Goal: Transaction & Acquisition: Purchase product/service

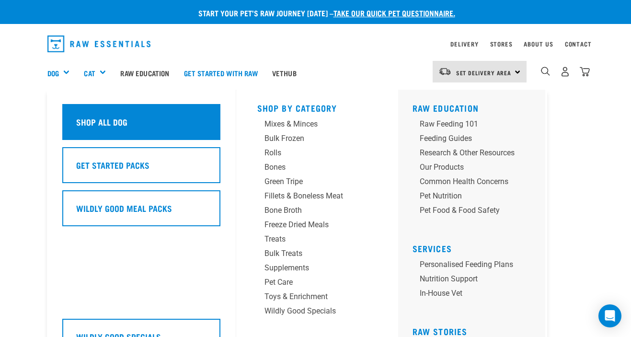
click at [168, 122] on div "Shop All Dog" at bounding box center [141, 122] width 158 height 36
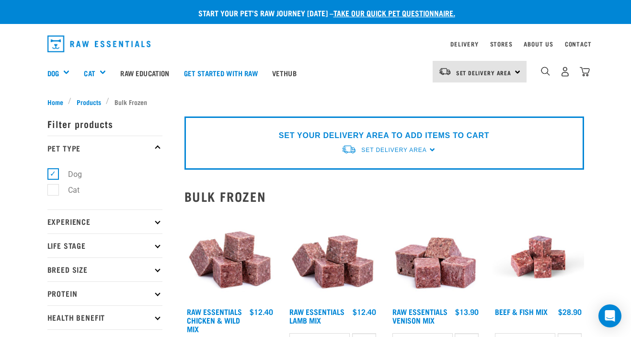
click at [509, 72] on span "Set Delivery Area" at bounding box center [484, 72] width 56 height 3
click at [479, 116] on link "[GEOGRAPHIC_DATA]" at bounding box center [479, 119] width 92 height 21
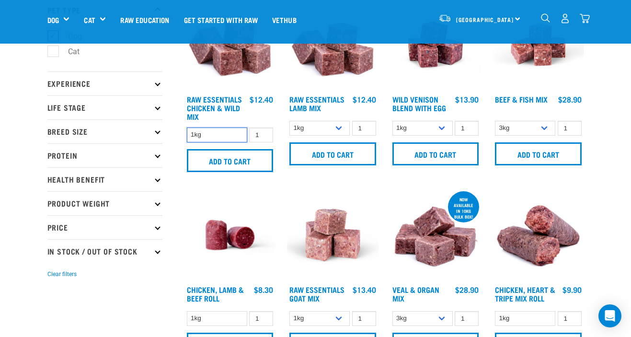
scroll to position [70, 0]
click at [513, 123] on select "3kg Bulk (10kg)" at bounding box center [525, 128] width 60 height 15
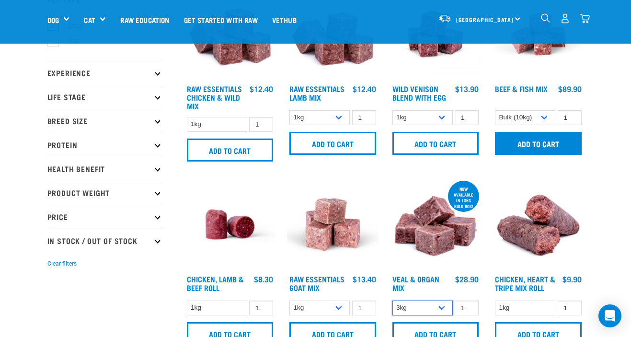
scroll to position [81, 0]
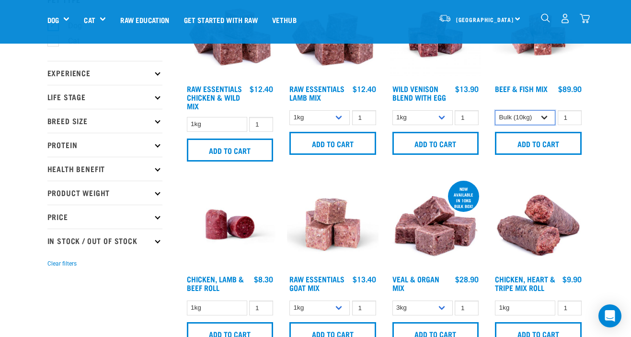
select select "340140"
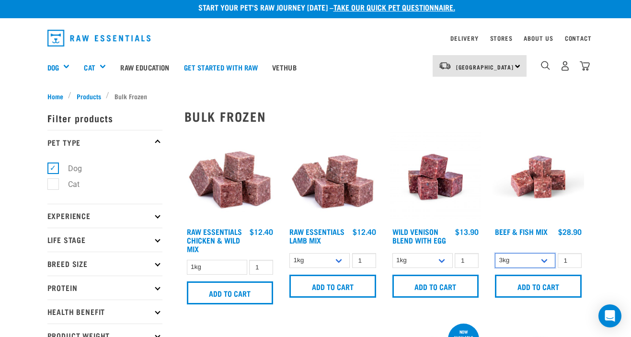
scroll to position [5, 0]
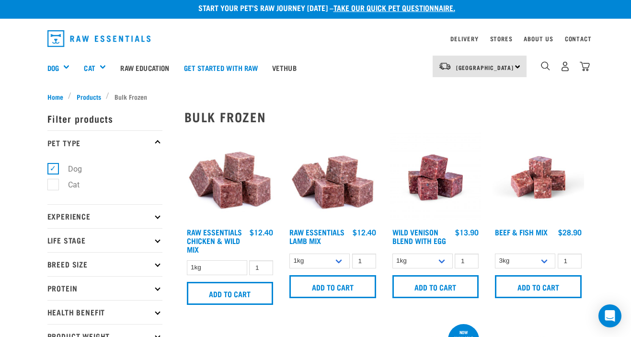
click at [540, 172] on img at bounding box center [539, 178] width 92 height 92
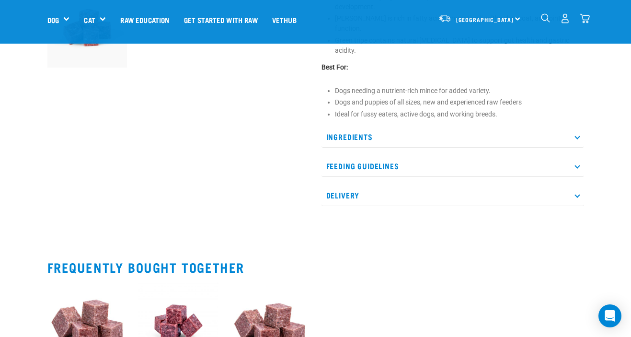
scroll to position [355, 0]
click at [390, 134] on p "Ingredients" at bounding box center [453, 137] width 263 height 22
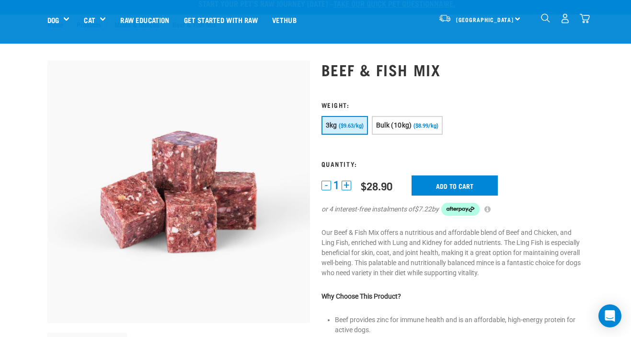
scroll to position [62, 0]
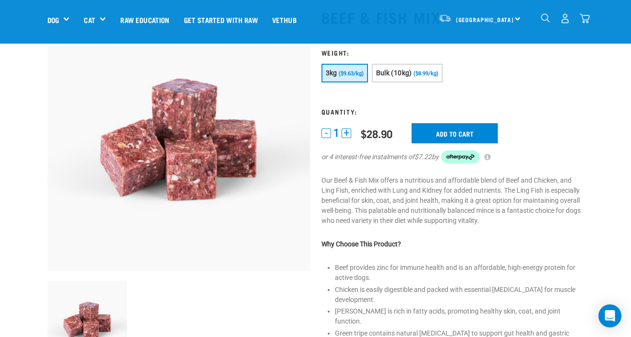
click at [349, 130] on button "+" at bounding box center [347, 133] width 10 height 10
click at [325, 133] on button "-" at bounding box center [327, 133] width 10 height 10
click at [465, 134] on input "Add to cart" at bounding box center [455, 133] width 86 height 20
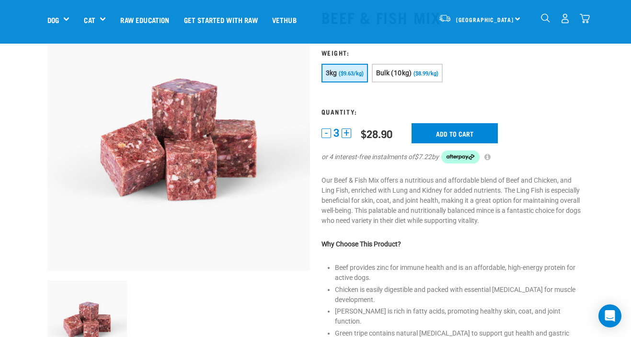
click at [35, 167] on button "delete" at bounding box center [30, 169] width 10 height 10
click at [351, 136] on button "+" at bounding box center [347, 133] width 10 height 10
click at [454, 136] on input "Add to cart" at bounding box center [455, 133] width 86 height 20
click at [584, 20] on img "dropdown navigation" at bounding box center [585, 18] width 10 height 10
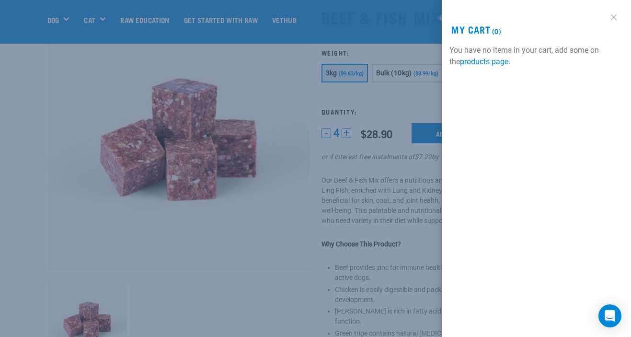
click at [611, 16] on link at bounding box center [613, 17] width 15 height 15
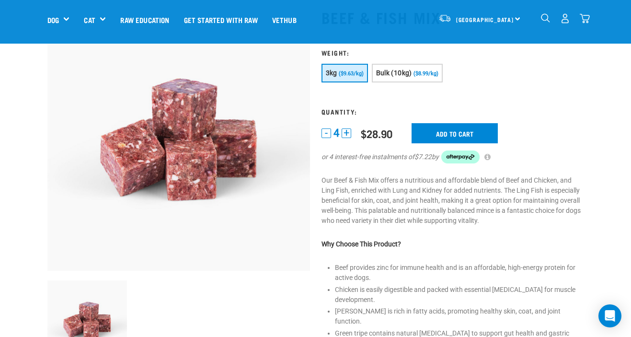
click at [325, 132] on button "-" at bounding box center [327, 133] width 10 height 10
click at [453, 132] on input "Add to cart" at bounding box center [455, 133] width 86 height 20
click at [35, 168] on button "delete" at bounding box center [30, 169] width 10 height 10
click at [327, 132] on button "-" at bounding box center [327, 133] width 10 height 10
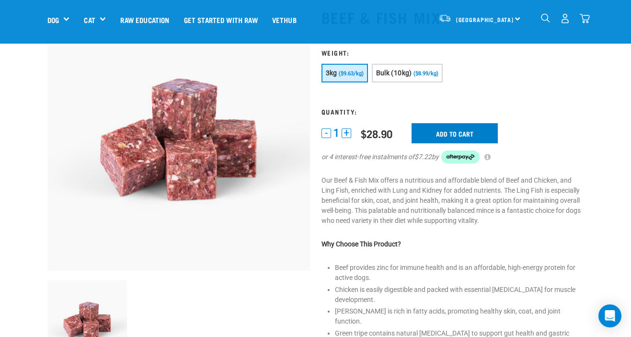
click at [453, 128] on input "Add to cart" at bounding box center [455, 133] width 86 height 20
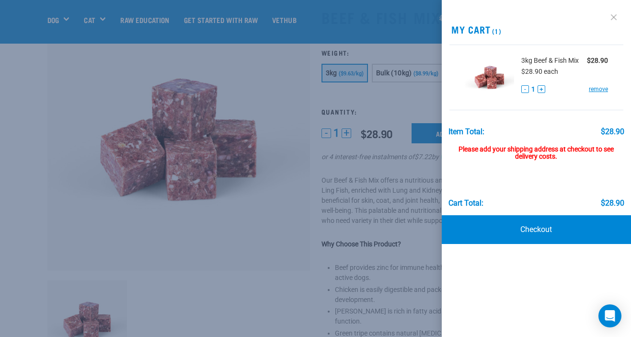
click at [616, 16] on link at bounding box center [613, 17] width 15 height 15
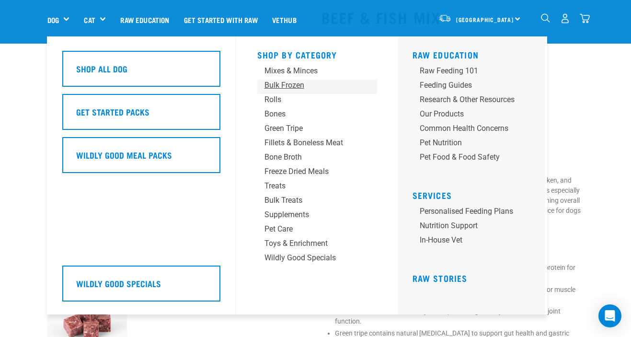
click at [299, 88] on div "Bulk Frozen" at bounding box center [310, 86] width 90 height 12
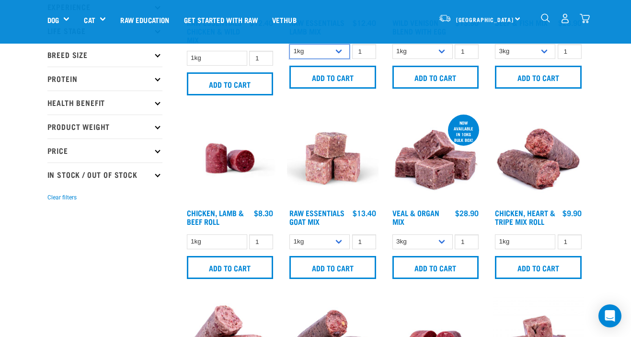
scroll to position [169, 0]
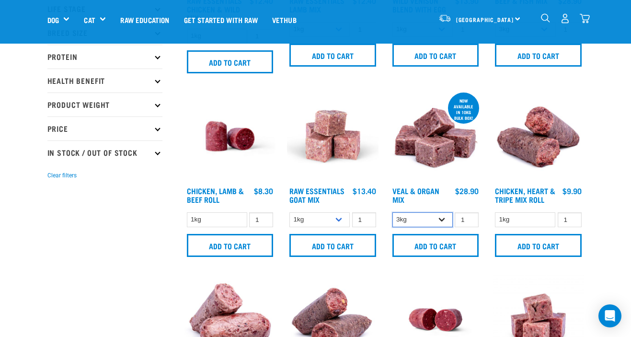
click at [417, 224] on select "3kg Bulk (10kg)" at bounding box center [423, 219] width 60 height 15
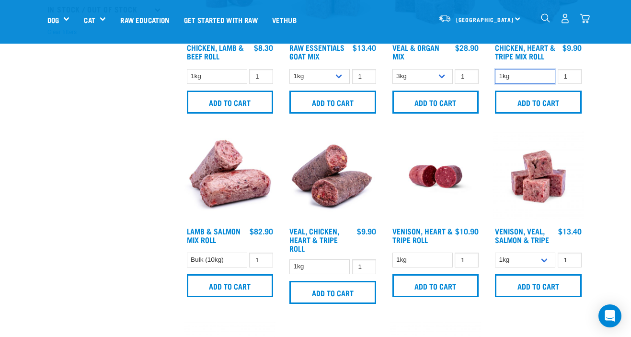
scroll to position [315, 0]
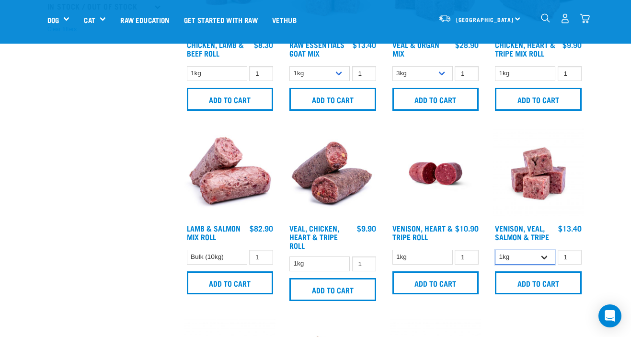
select select "62284"
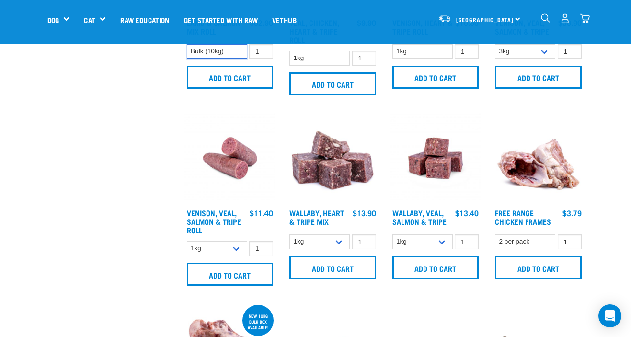
scroll to position [538, 0]
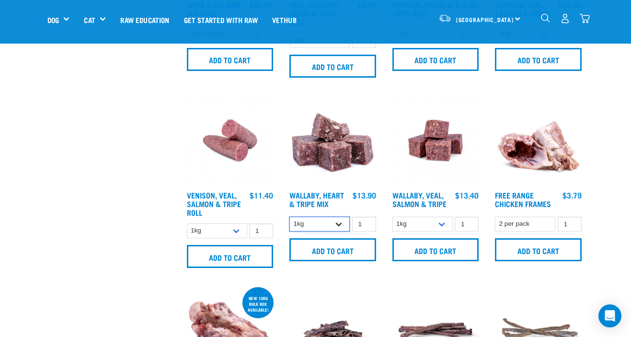
click at [316, 231] on select "1kg 3kg" at bounding box center [319, 224] width 60 height 15
select select "776"
select select "45457"
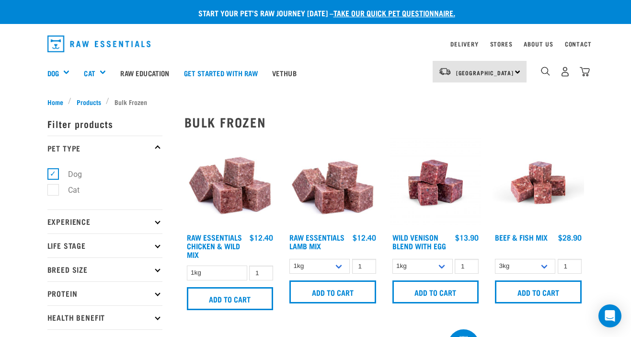
scroll to position [0, 0]
select select "24"
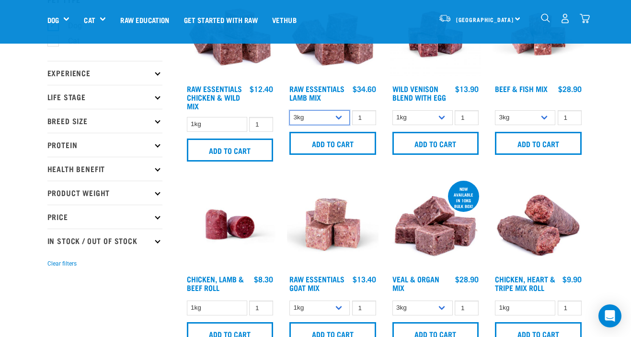
scroll to position [81, 0]
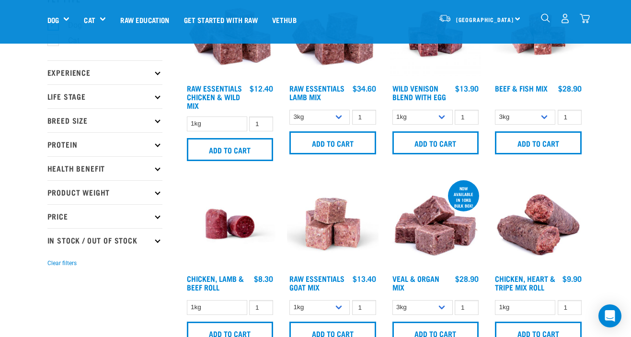
click at [438, 109] on div "1kg 3kg 1 0 100" at bounding box center [436, 117] width 92 height 17
select select "34496"
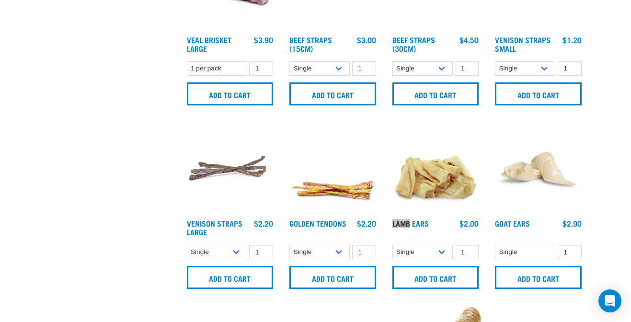
scroll to position [16, 0]
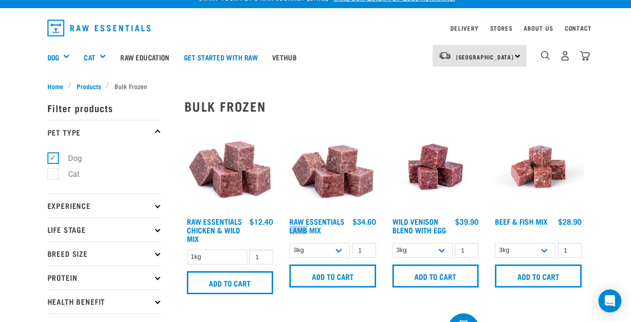
click at [179, 139] on div "Raw Essentials Chicken & Wild Mix 1 0 100 0 100 0 100 0 100" at bounding box center [230, 211] width 103 height 190
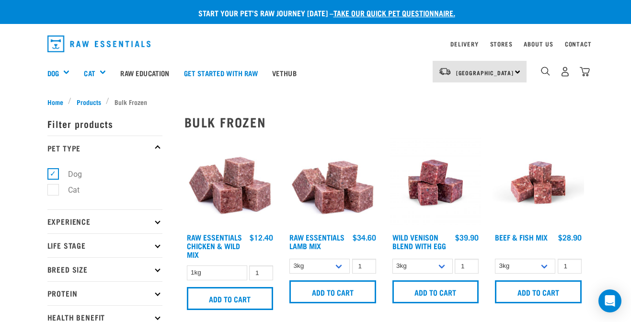
scroll to position [0, 0]
click at [53, 172] on label "Dog" at bounding box center [69, 174] width 33 height 12
click at [51, 172] on input "Dog" at bounding box center [50, 172] width 6 height 6
checkbox input "false"
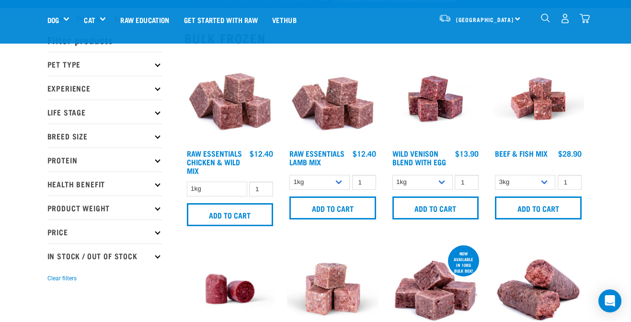
scroll to position [266, 0]
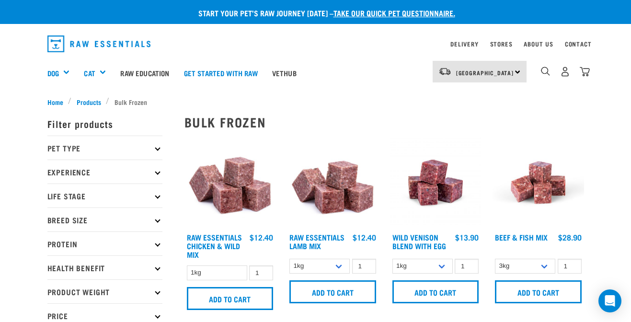
scroll to position [0, 0]
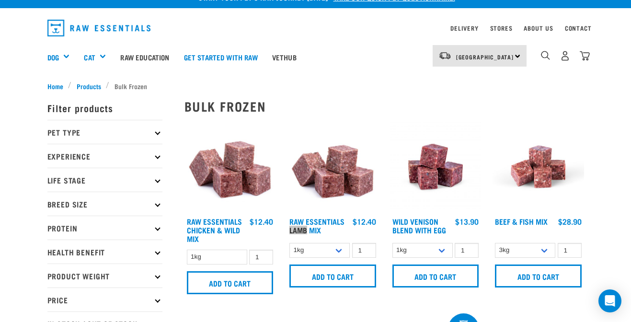
scroll to position [266, 0]
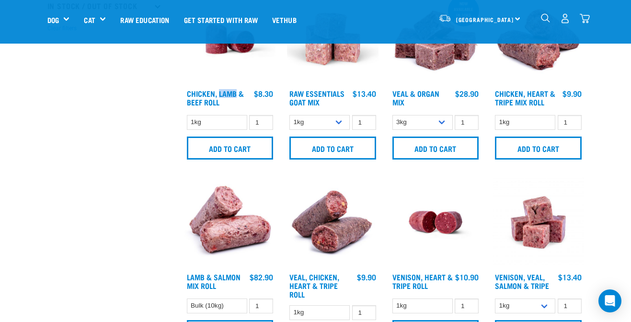
click at [545, 17] on img "dropdown navigation" at bounding box center [545, 17] width 9 height 9
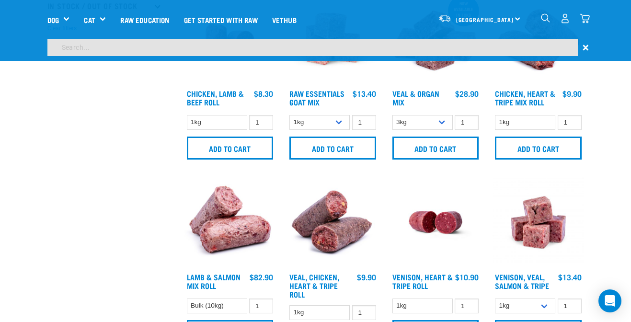
click at [357, 52] on input "search" at bounding box center [312, 47] width 531 height 17
type input "lamb & Salmon mix"
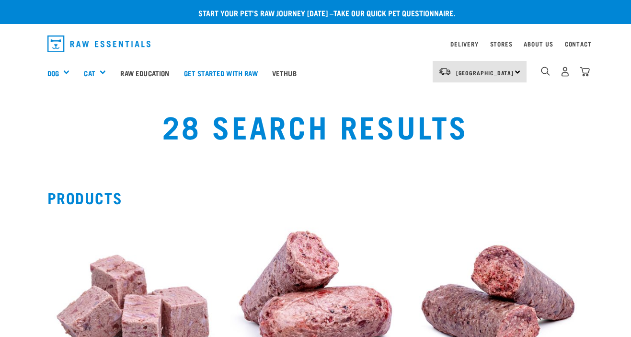
scroll to position [159, 0]
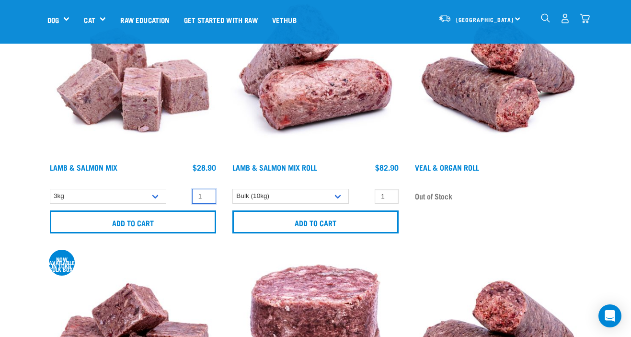
type input "2"
click at [206, 194] on input "2" at bounding box center [204, 196] width 24 height 15
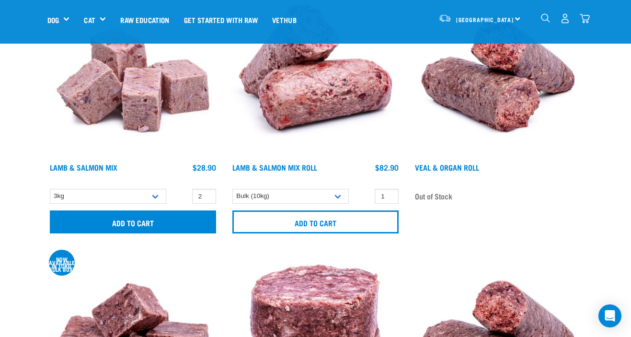
click at [186, 231] on input "Add to cart" at bounding box center [133, 221] width 166 height 23
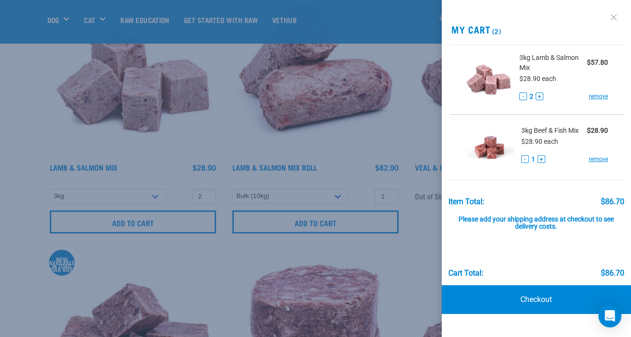
click at [613, 16] on link at bounding box center [613, 17] width 15 height 15
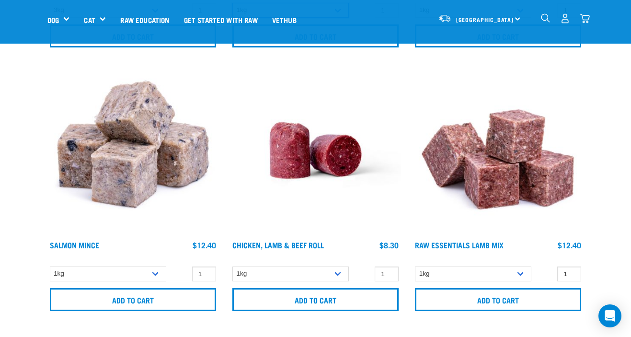
scroll to position [660, 0]
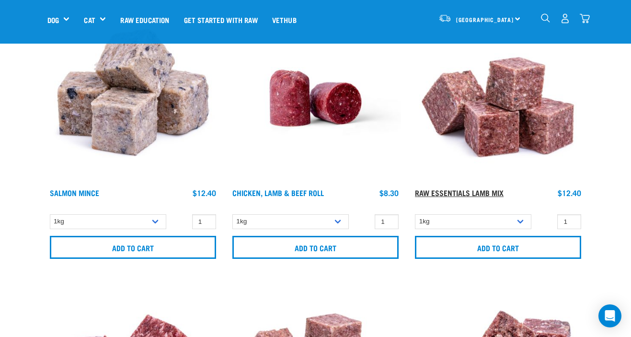
click at [486, 194] on link "Raw Essentials Lamb Mix" at bounding box center [459, 192] width 89 height 4
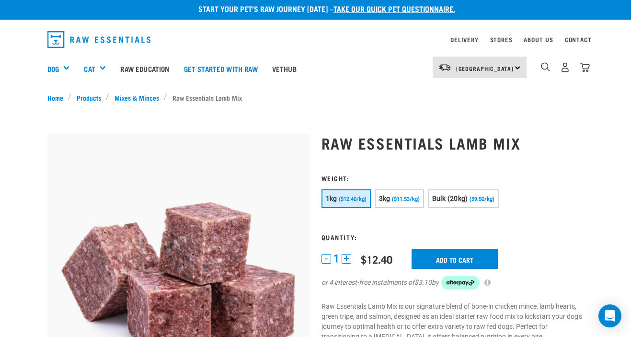
scroll to position [4, 0]
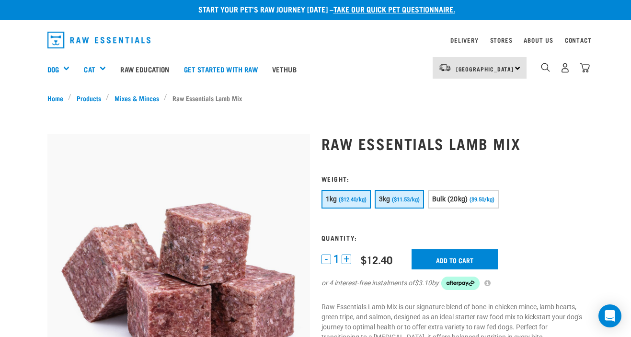
click at [402, 198] on span "($11.53/kg)" at bounding box center [406, 200] width 28 height 6
click at [455, 255] on input "Add to cart" at bounding box center [455, 259] width 86 height 20
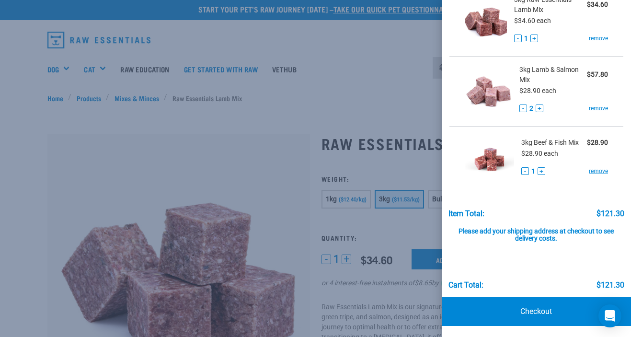
scroll to position [58, 0]
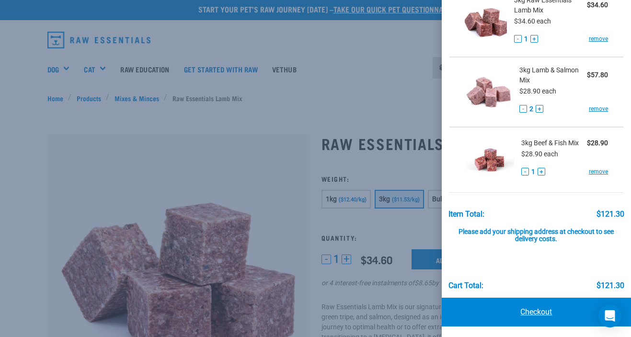
click at [545, 300] on link "Checkout" at bounding box center [536, 312] width 189 height 29
click at [543, 315] on link "Checkout" at bounding box center [536, 312] width 189 height 29
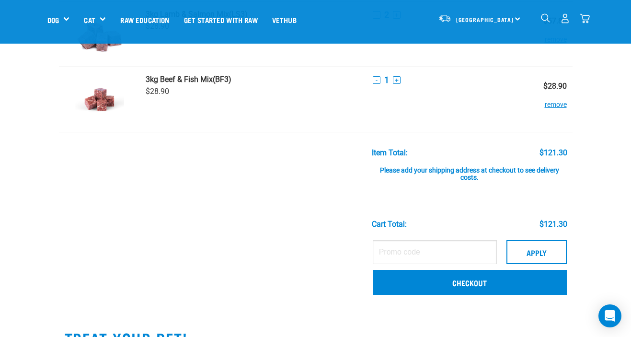
scroll to position [151, 0]
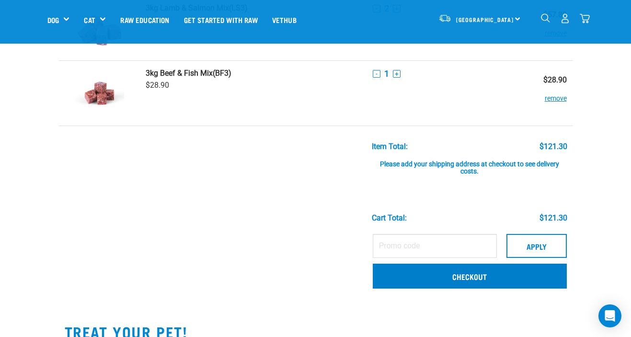
click at [478, 279] on link "Checkout" at bounding box center [470, 276] width 194 height 25
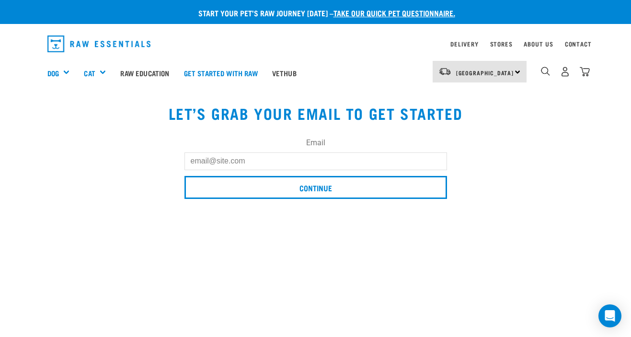
click at [305, 160] on input "Email" at bounding box center [316, 160] width 263 height 17
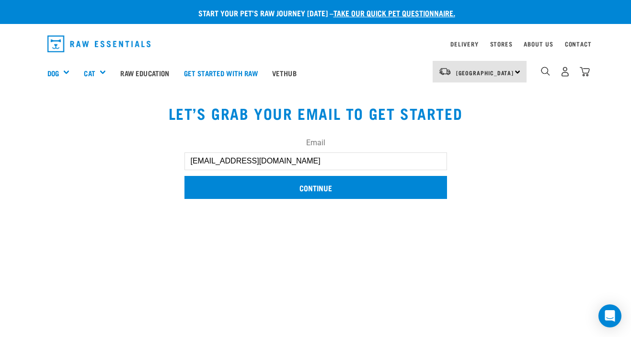
type input "sbui002@gmail.com"
click at [333, 185] on input "Continue" at bounding box center [316, 187] width 263 height 23
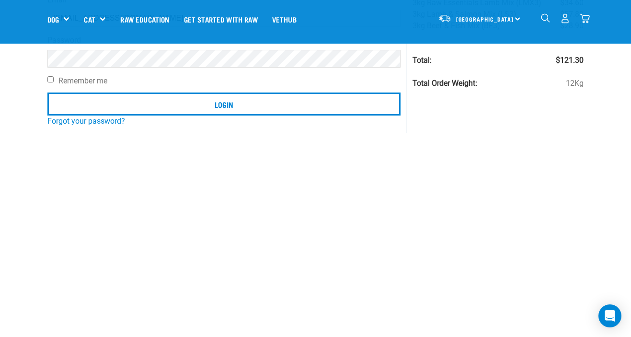
scroll to position [126, 0]
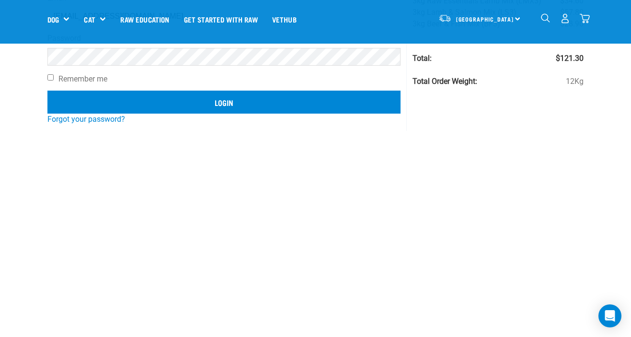
click at [247, 105] on input "Login" at bounding box center [224, 102] width 354 height 23
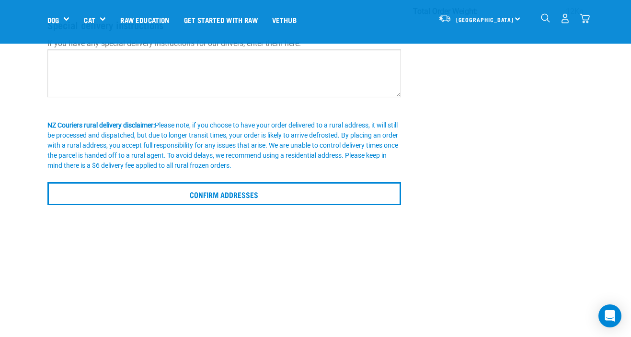
scroll to position [98, 0]
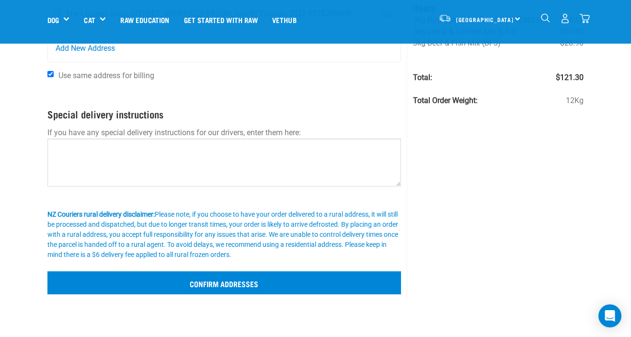
click at [277, 283] on input "Confirm addresses" at bounding box center [224, 282] width 354 height 23
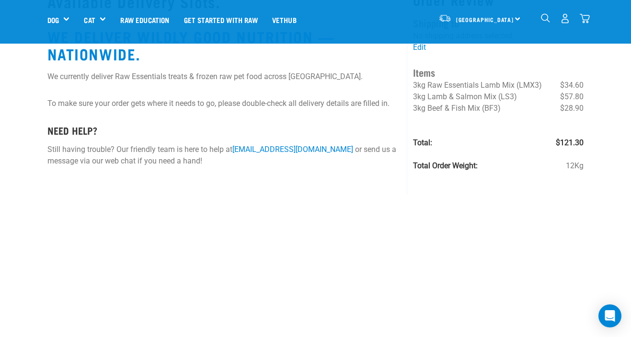
scroll to position [19, 0]
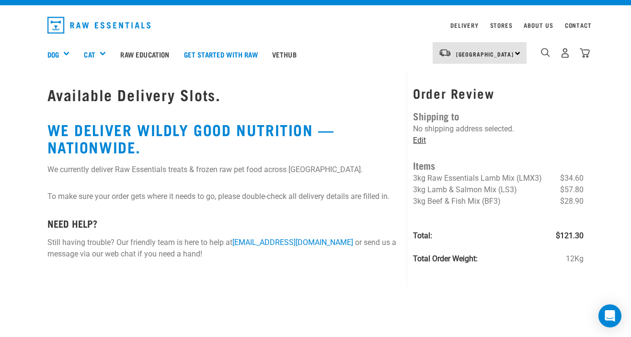
click at [420, 141] on link "Edit" at bounding box center [419, 140] width 13 height 9
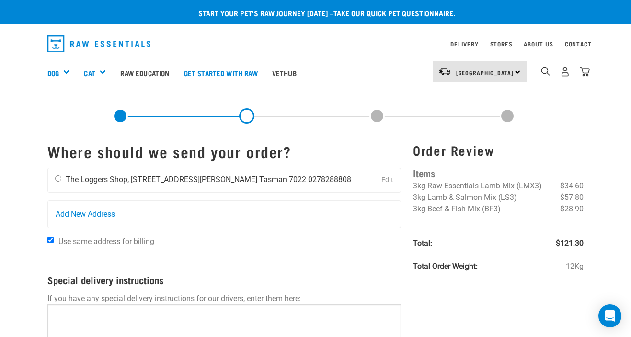
click at [55, 181] on input "radio" at bounding box center [58, 178] width 6 height 6
radio input "true"
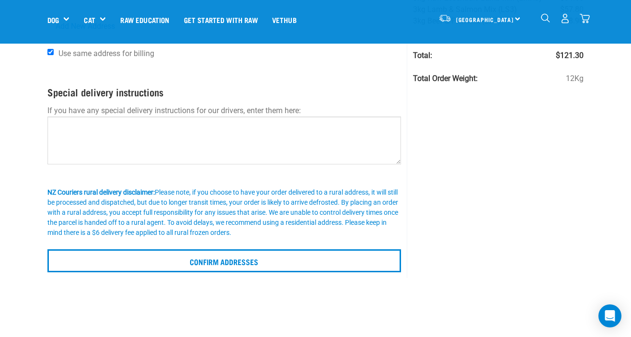
scroll to position [138, 0]
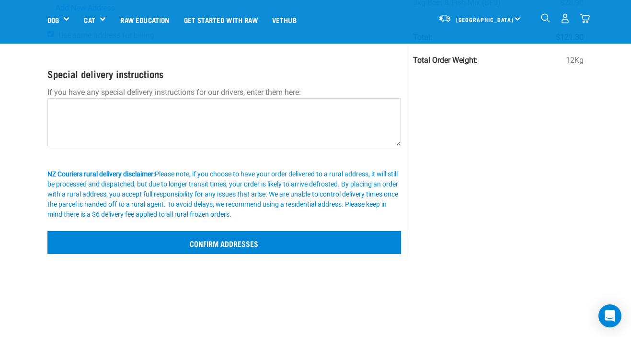
click at [335, 253] on input "Confirm addresses" at bounding box center [224, 242] width 354 height 23
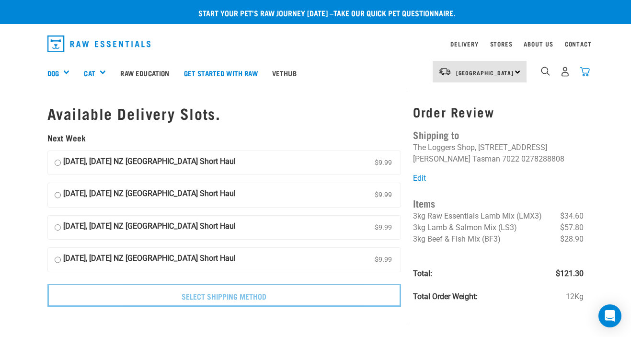
click at [582, 72] on img "dropdown navigation" at bounding box center [585, 72] width 10 height 10
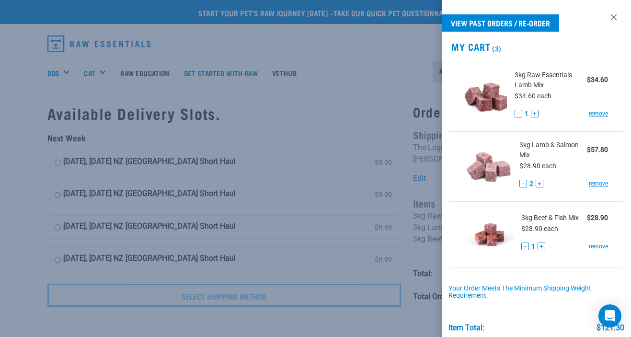
click at [538, 182] on button "+" at bounding box center [540, 184] width 8 height 8
click at [600, 112] on link "remove" at bounding box center [598, 113] width 19 height 9
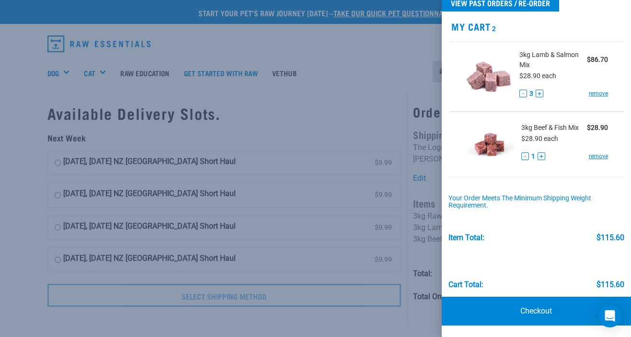
scroll to position [19, 0]
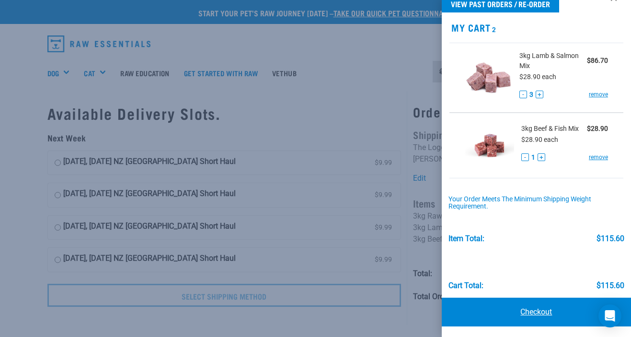
click at [555, 304] on link "Checkout" at bounding box center [536, 312] width 189 height 29
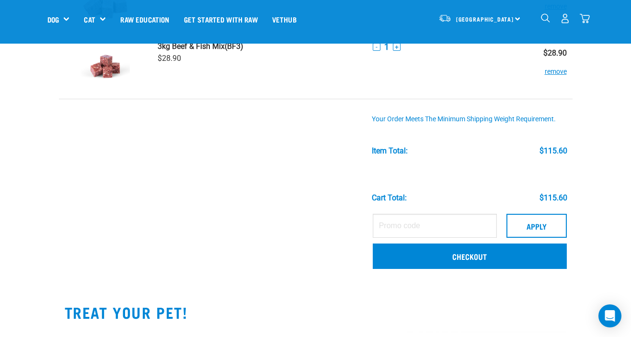
scroll to position [115, 0]
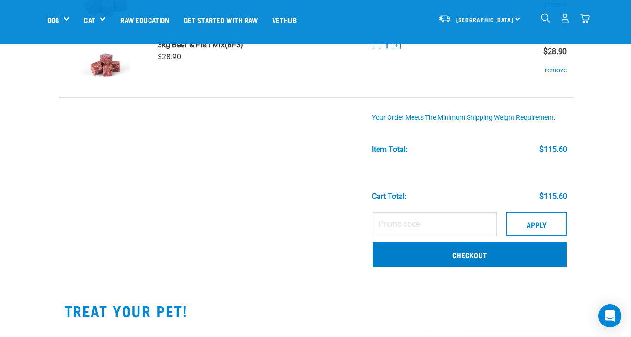
click at [441, 263] on link "Checkout" at bounding box center [470, 254] width 194 height 25
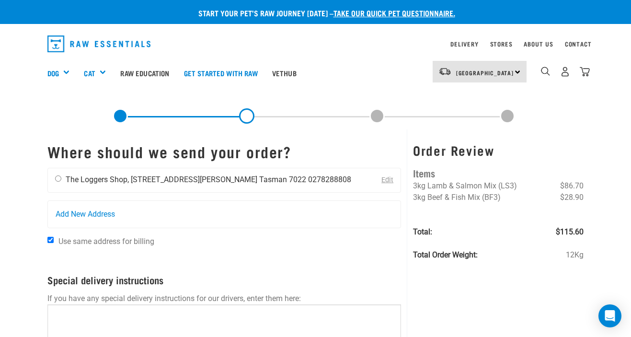
click at [57, 182] on input "radio" at bounding box center [58, 178] width 6 height 6
radio input "true"
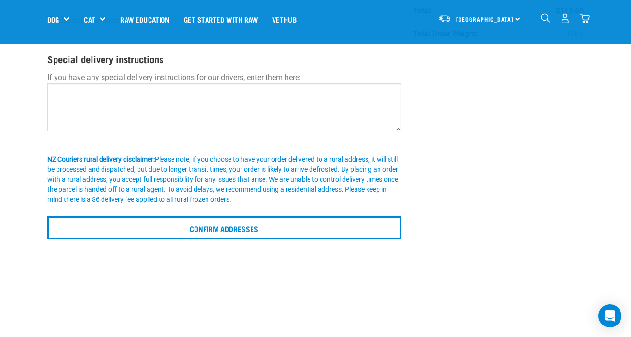
scroll to position [153, 0]
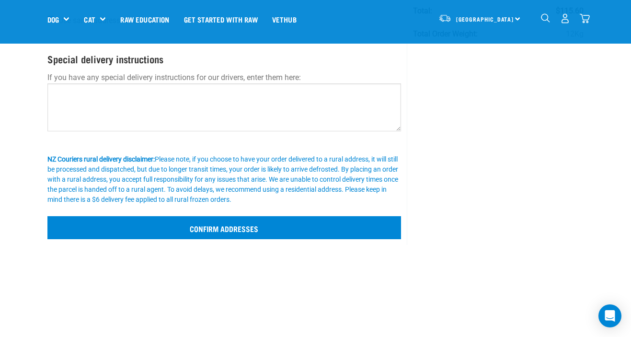
click at [265, 230] on input "Confirm addresses" at bounding box center [224, 227] width 354 height 23
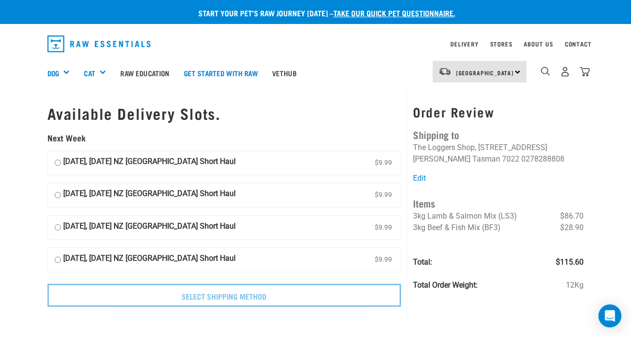
click at [144, 166] on strong "[DATE], [DATE] NZ [GEOGRAPHIC_DATA] Short Haul" at bounding box center [149, 163] width 173 height 14
click at [61, 166] on input "[DATE], [DATE] NZ [GEOGRAPHIC_DATA] Short Haul $9.99" at bounding box center [58, 163] width 6 height 14
radio input "true"
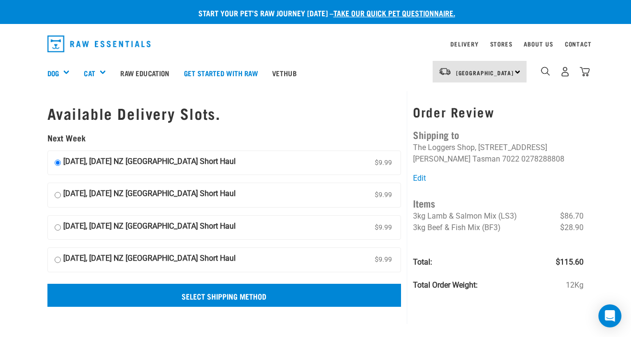
click at [300, 294] on input "Select Shipping Method" at bounding box center [224, 295] width 354 height 23
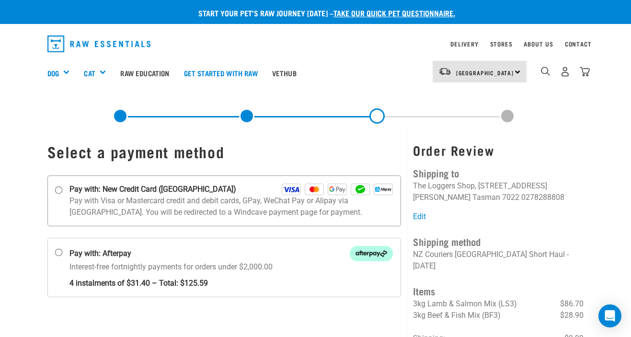
click at [126, 207] on p "Pay with Visa or Mastercard credit and debit cards, GPay, WeChat Pay or Alipay …" at bounding box center [231, 206] width 324 height 23
click at [62, 194] on input "Pay with: New Credit Card (Windcave)" at bounding box center [59, 190] width 8 height 8
radio input "true"
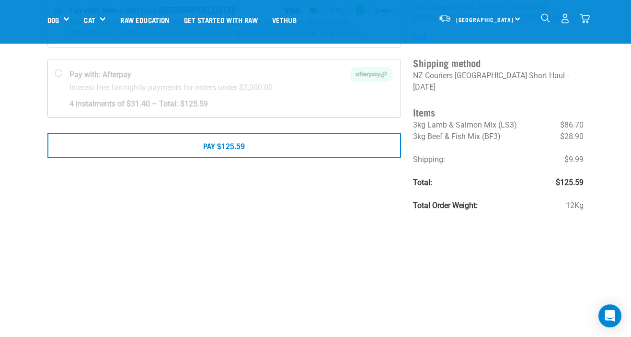
scroll to position [111, 0]
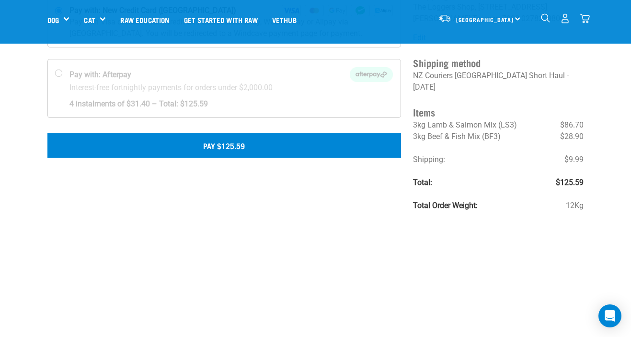
click at [240, 149] on button "Pay $125.59" at bounding box center [224, 145] width 354 height 24
